Goal: Book appointment/travel/reservation

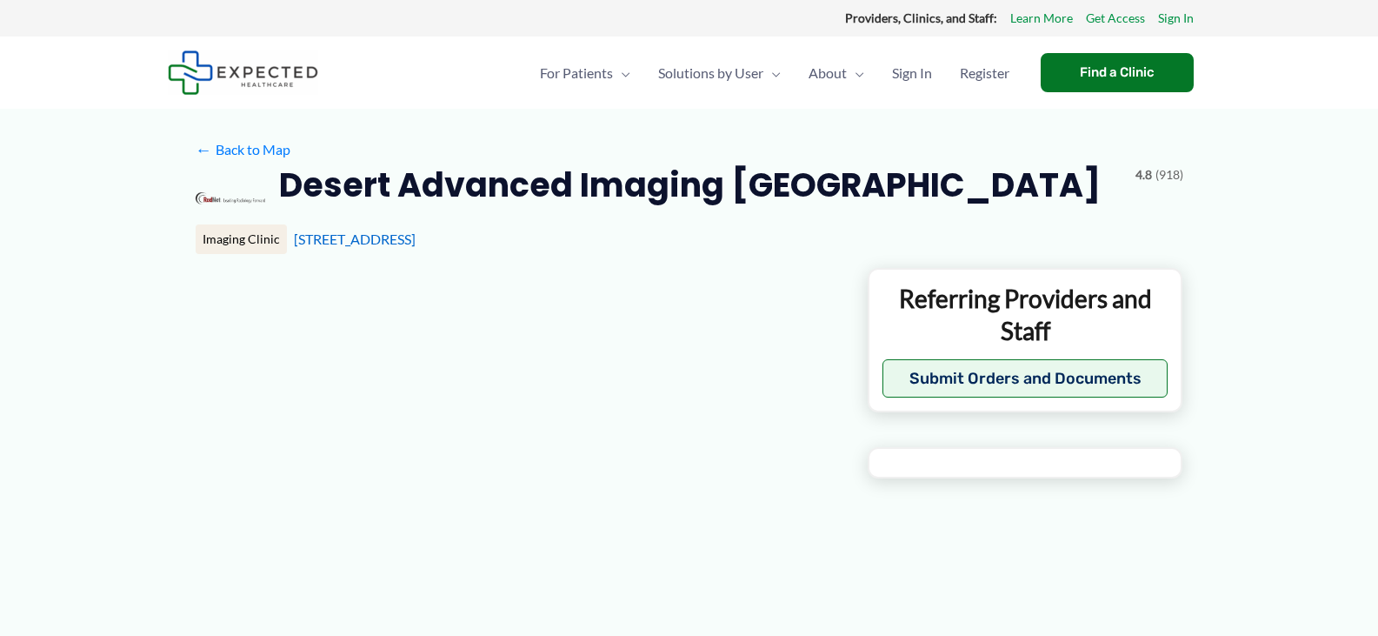
type input "**********"
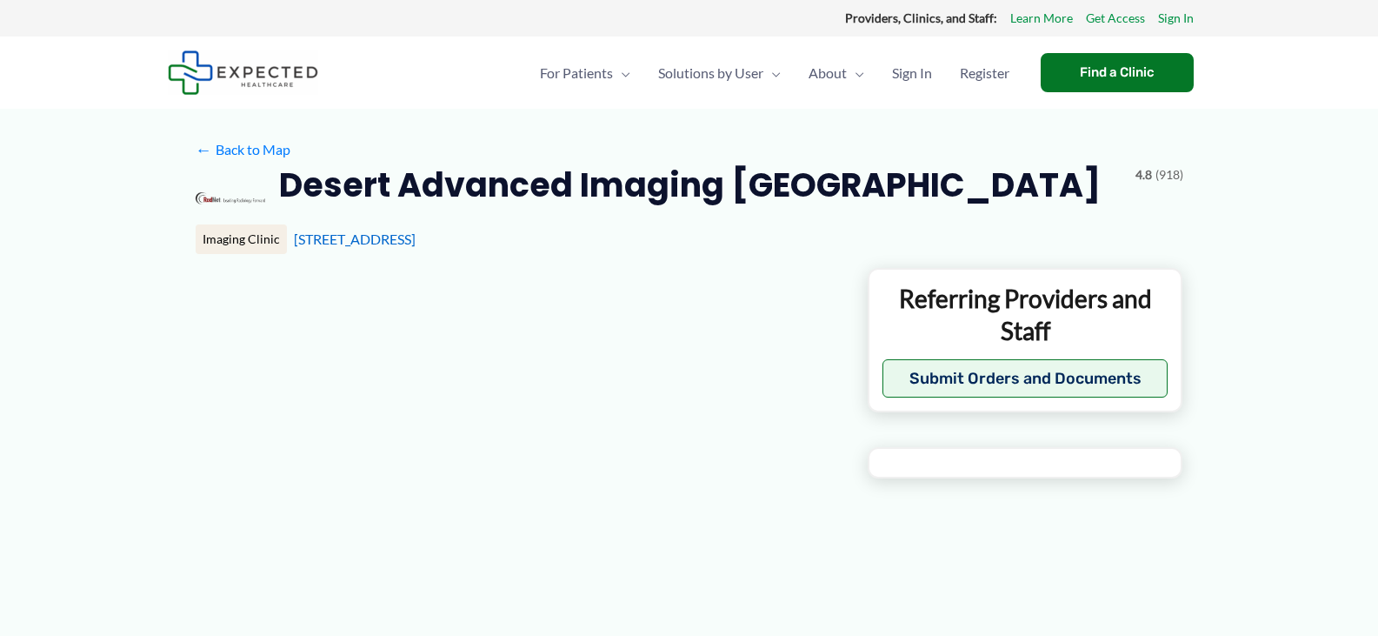
type input "**********"
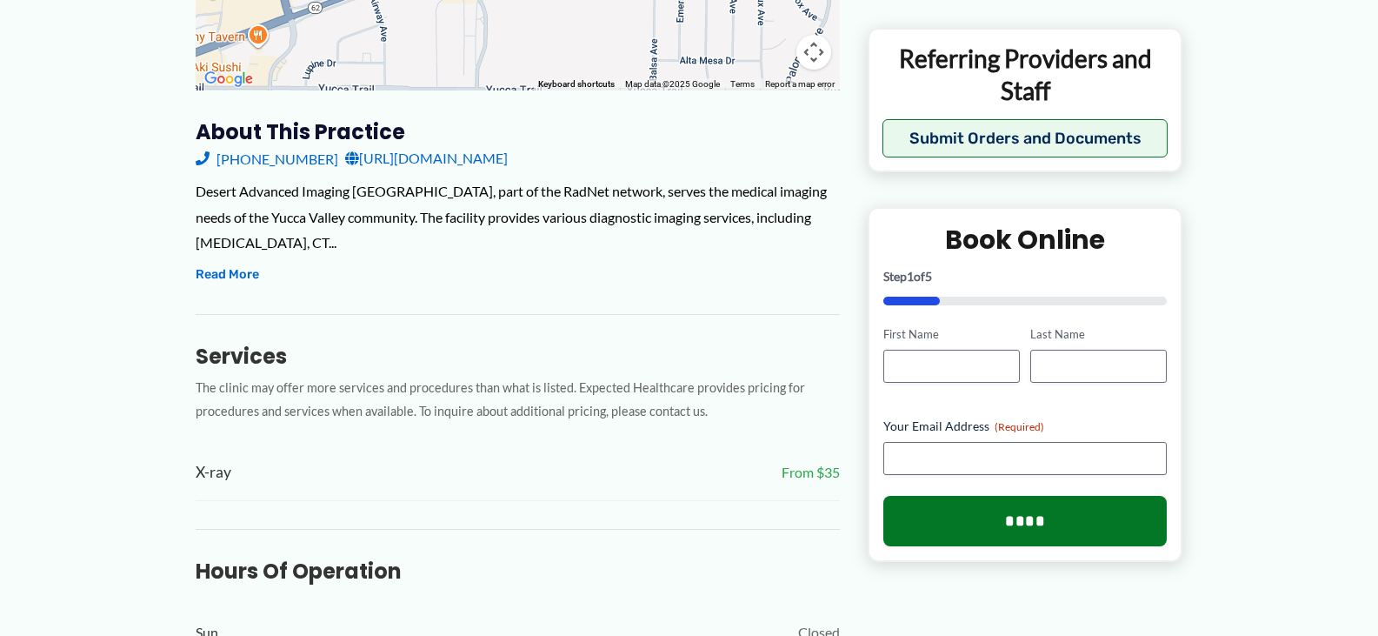
scroll to position [435, 0]
